Goal: Task Accomplishment & Management: Use online tool/utility

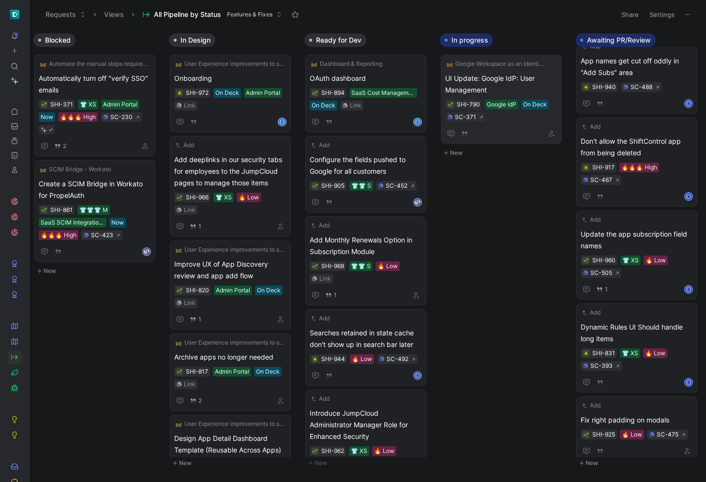
scroll to position [0, 341]
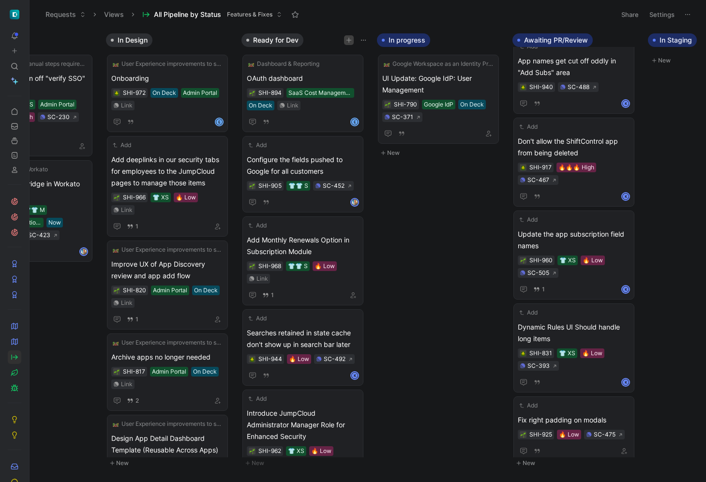
click at [350, 37] on button "button" at bounding box center [349, 40] width 10 height 10
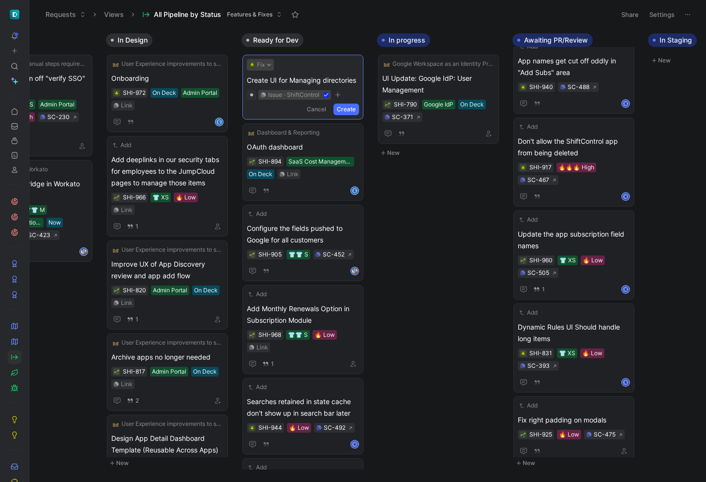
click at [264, 65] on button "Fix" at bounding box center [260, 65] width 27 height 12
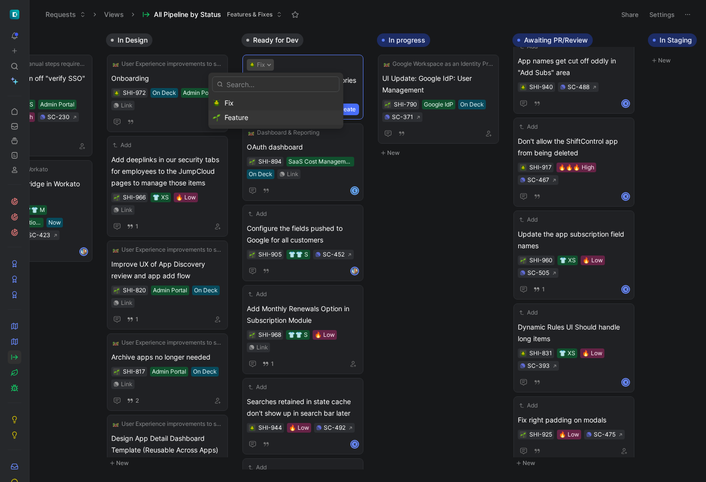
click at [266, 115] on div "Feature" at bounding box center [281, 118] width 115 height 12
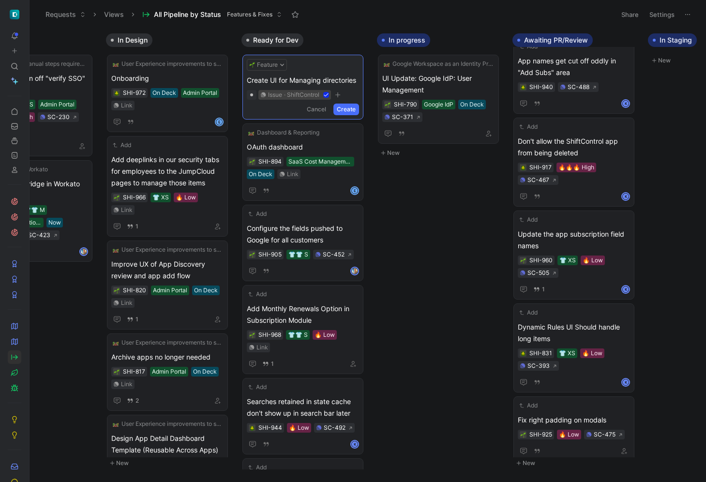
click at [345, 106] on button "Create" at bounding box center [346, 109] width 26 height 12
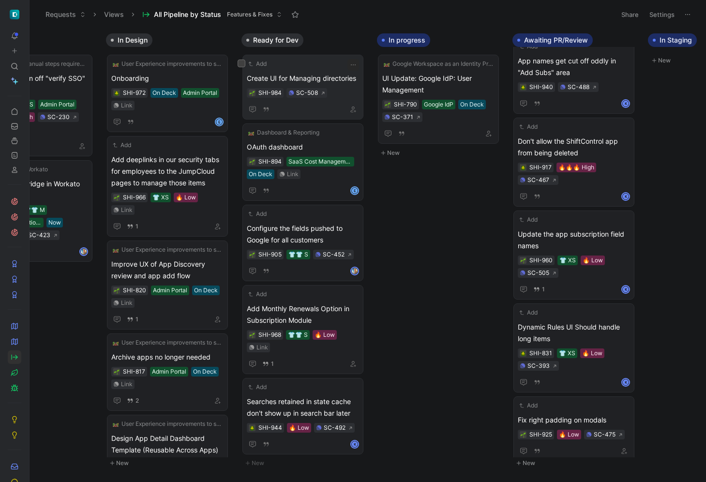
click at [323, 73] on span "Create UI for Managing directories" at bounding box center [303, 79] width 112 height 12
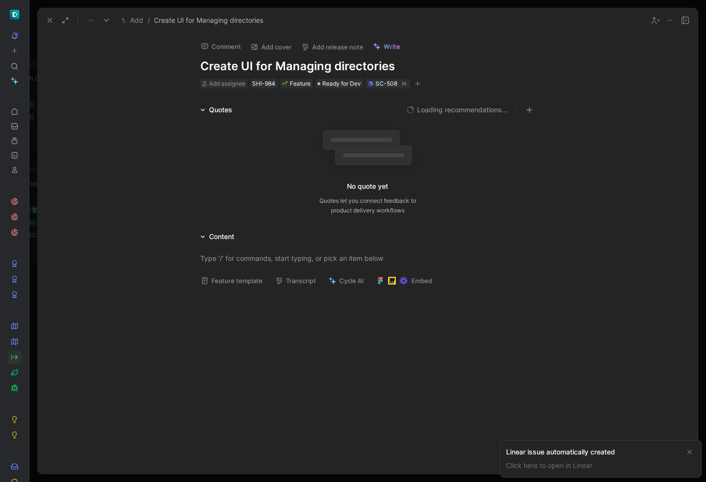
click at [132, 20] on button "Add" at bounding box center [132, 21] width 27 height 12
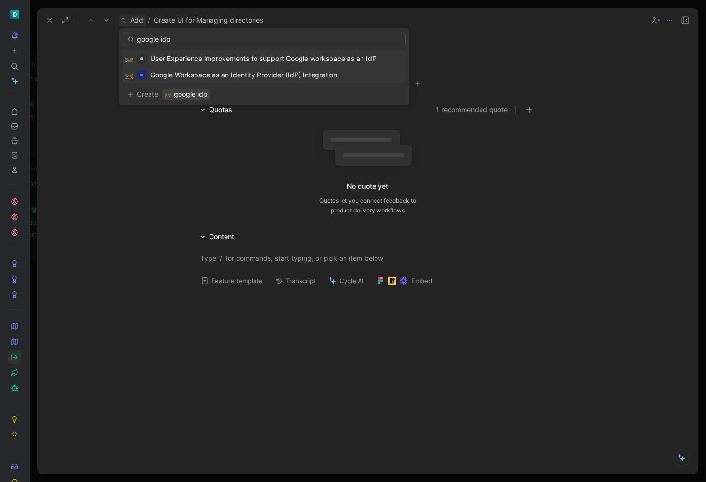
type input "google idp"
click at [243, 74] on span "Google Workspace as an Identity Provider (IdP) Integration" at bounding box center [243, 75] width 187 height 8
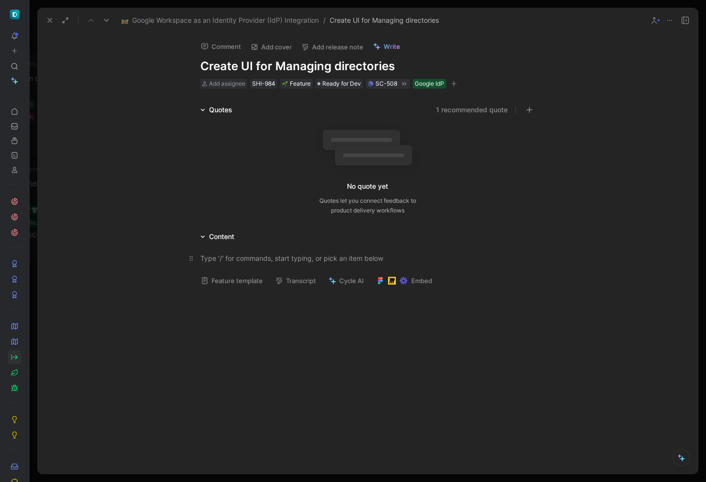
click at [273, 257] on div at bounding box center [367, 258] width 335 height 10
click at [239, 84] on span "Add assignee" at bounding box center [227, 83] width 36 height 7
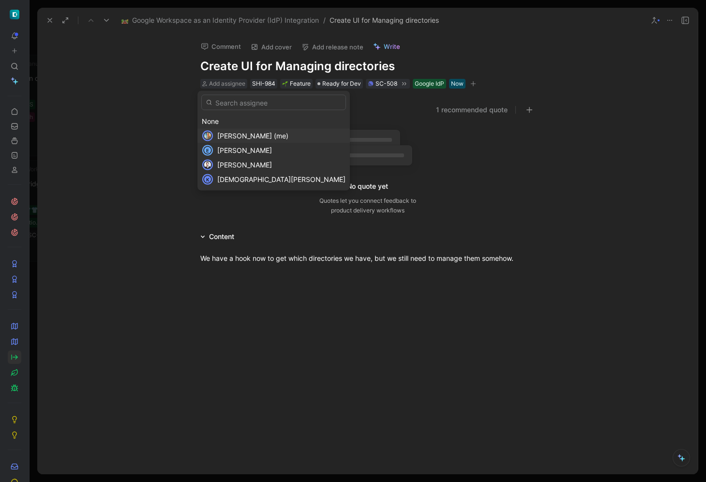
click at [242, 131] on div "[PERSON_NAME] (me)" at bounding box center [281, 136] width 128 height 12
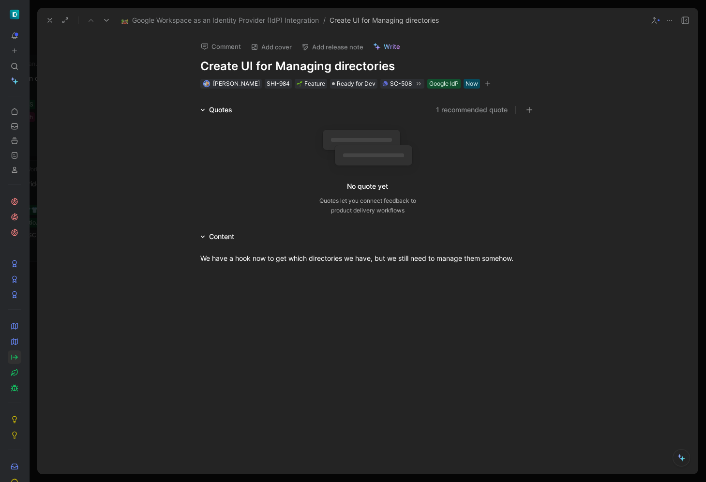
click at [485, 85] on icon "button" at bounding box center [488, 84] width 6 height 6
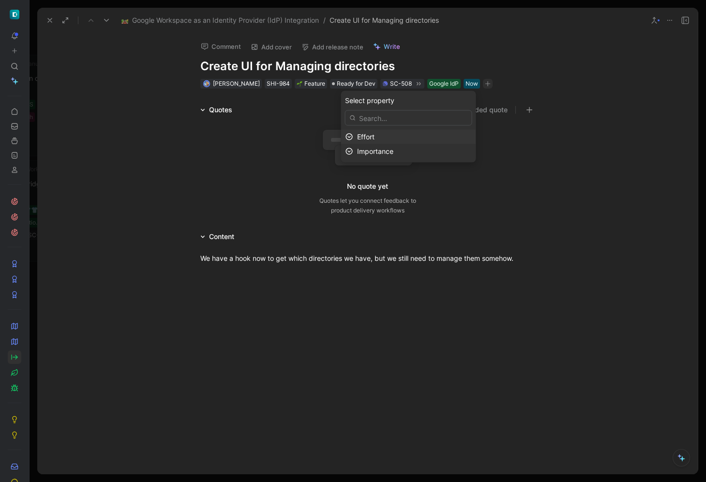
click at [407, 140] on div "Effort" at bounding box center [414, 137] width 115 height 12
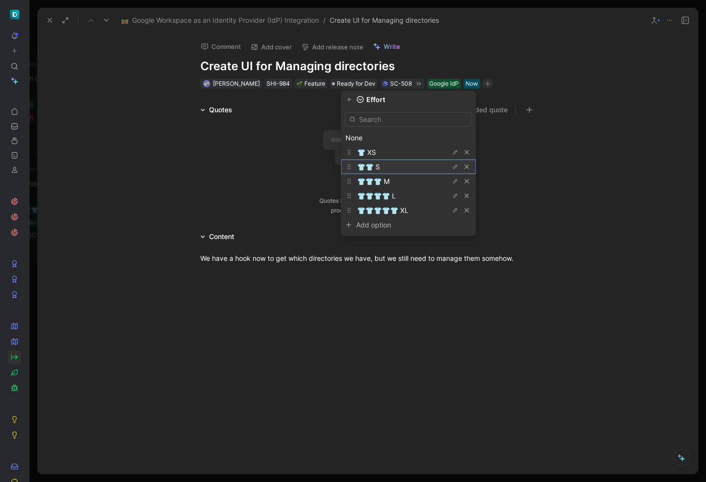
click at [387, 166] on div "👕👕 S" at bounding box center [393, 167] width 73 height 12
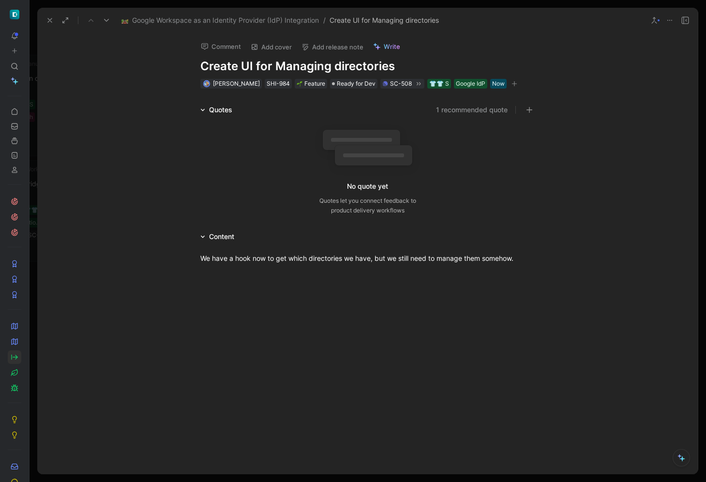
click at [48, 22] on use at bounding box center [50, 20] width 4 height 4
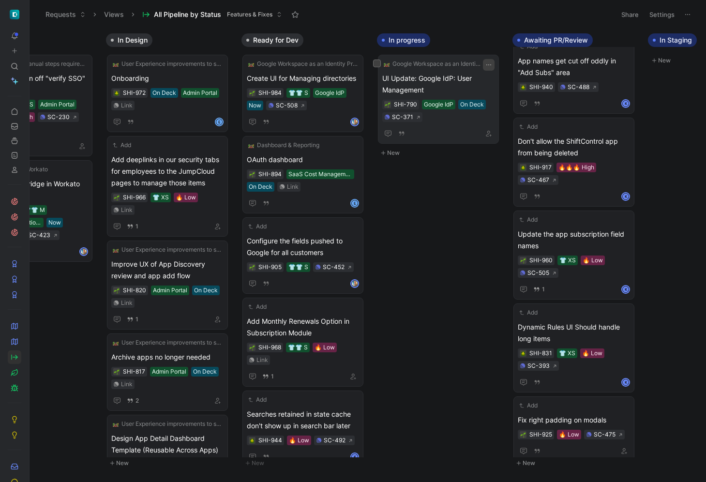
click at [491, 63] on icon "button" at bounding box center [489, 65] width 8 height 8
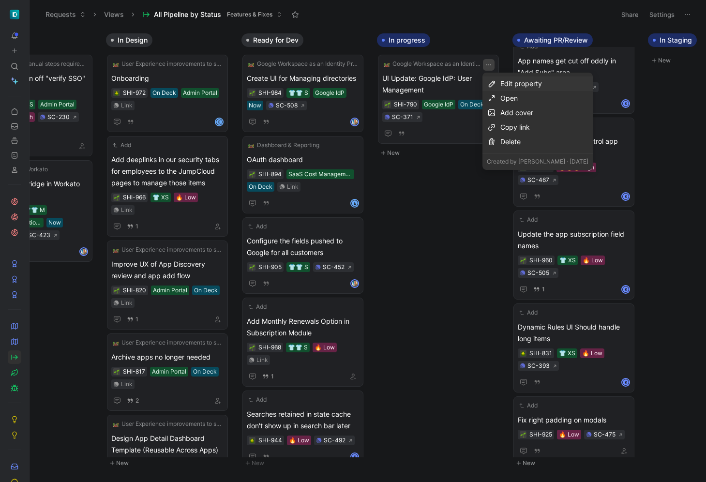
click at [520, 83] on div "Edit property" at bounding box center [544, 84] width 88 height 12
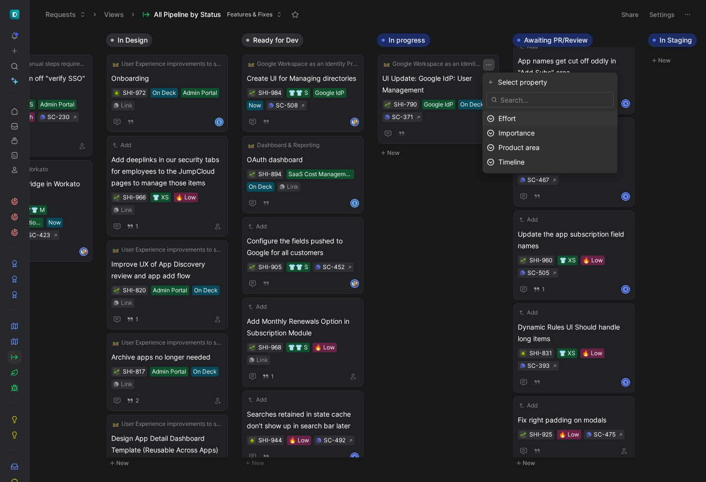
click at [508, 113] on div "Effort" at bounding box center [555, 119] width 115 height 12
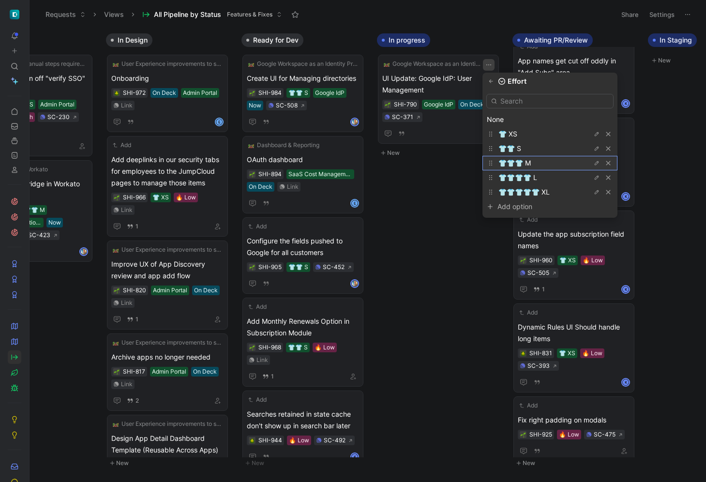
click at [515, 157] on div "👕👕👕 M" at bounding box center [534, 163] width 73 height 12
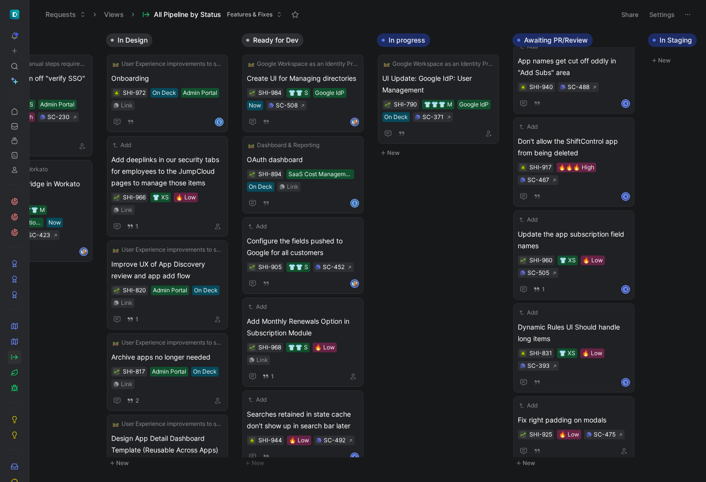
scroll to position [339, 0]
